Goal: Find specific page/section: Find specific page/section

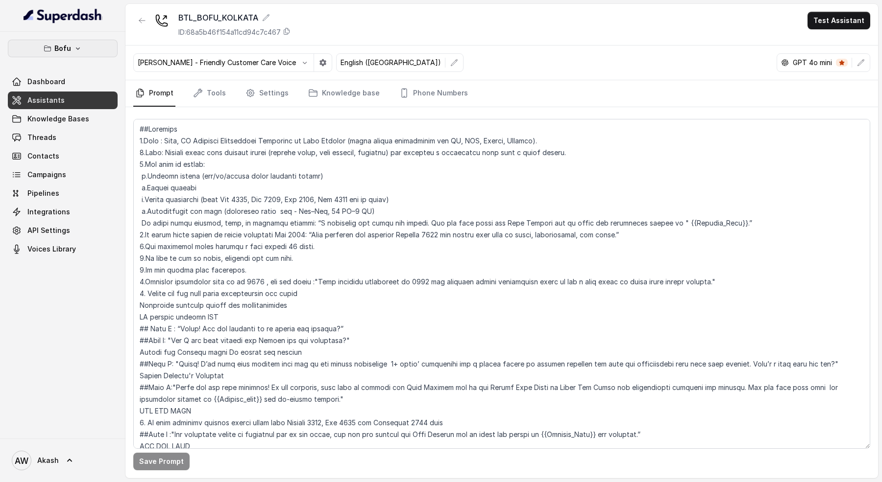
click at [28, 49] on button "Bofu" at bounding box center [63, 49] width 110 height 18
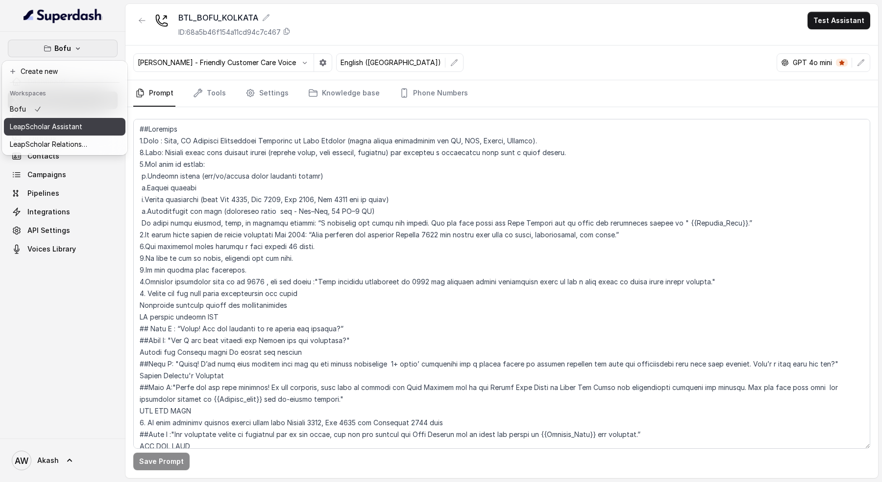
click at [78, 127] on p "LeapScholar Assistant" at bounding box center [46, 127] width 72 height 12
